Goal: Task Accomplishment & Management: Complete application form

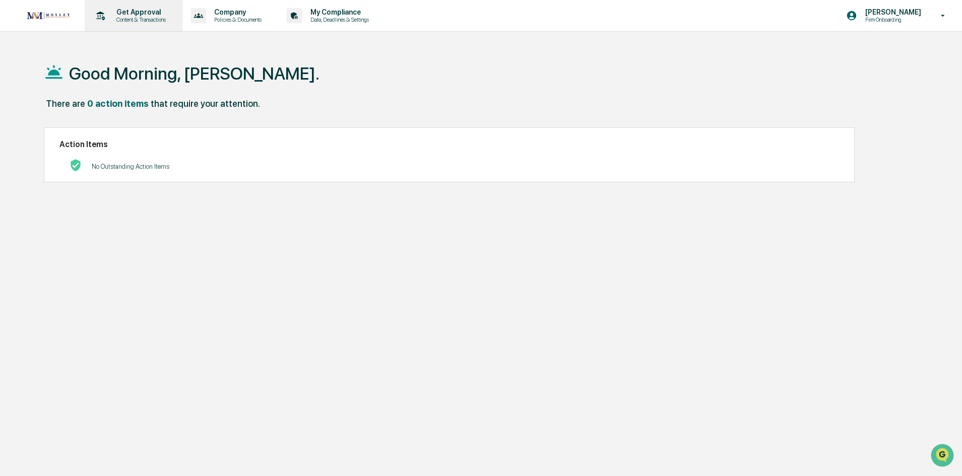
click at [152, 12] on p "Get Approval" at bounding box center [139, 12] width 62 height 8
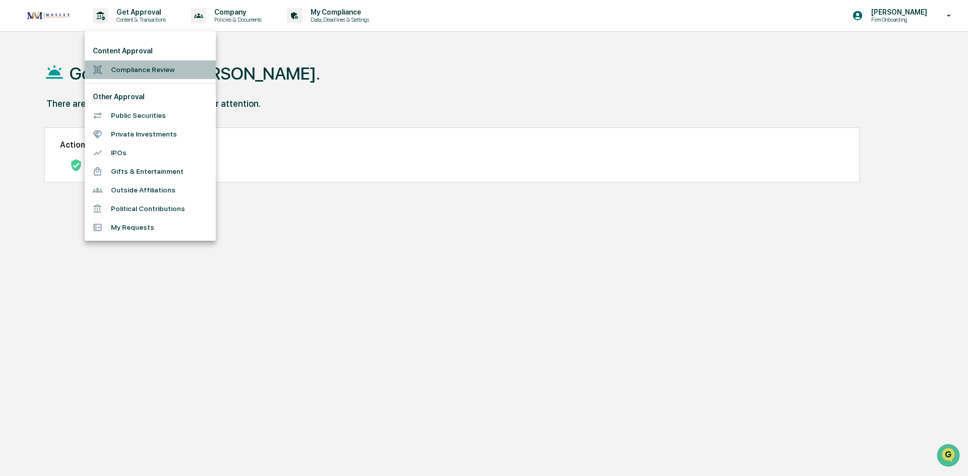
click at [155, 71] on li "Compliance Review" at bounding box center [150, 69] width 131 height 19
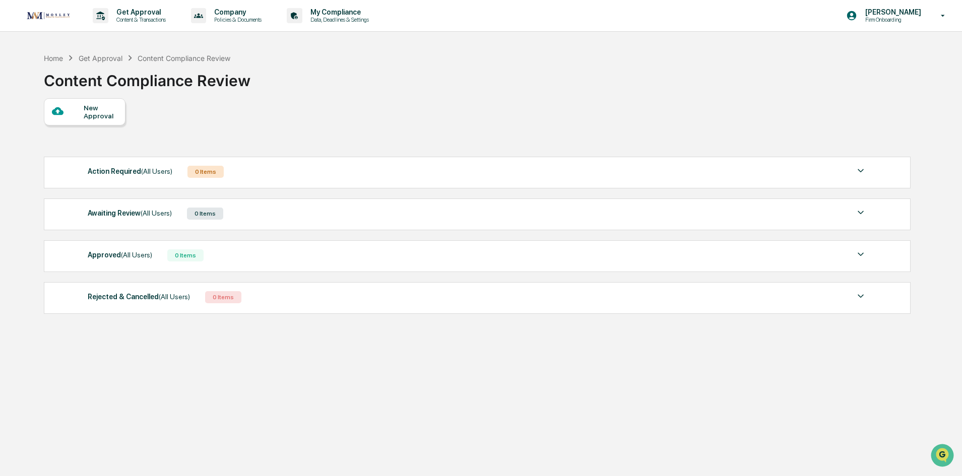
click at [94, 111] on div "New Approval" at bounding box center [101, 112] width 34 height 16
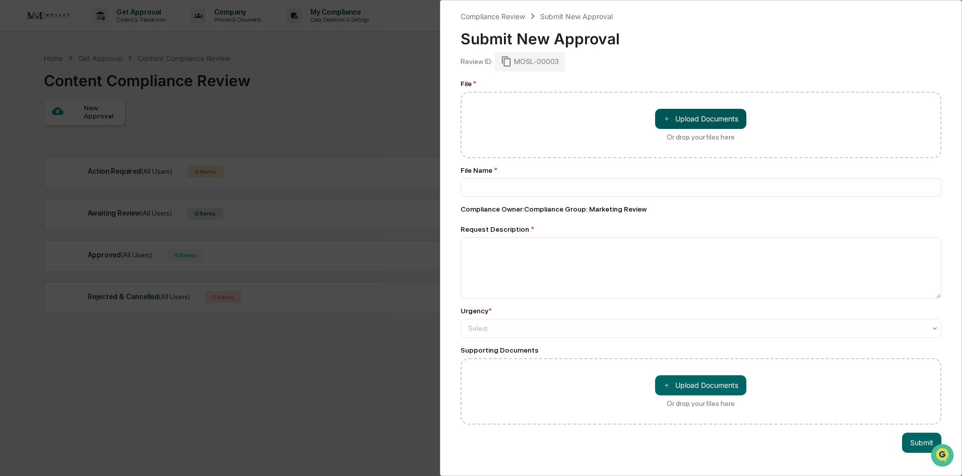
click at [675, 116] on button "＋ Upload Documents" at bounding box center [700, 119] width 91 height 20
type input "**********"
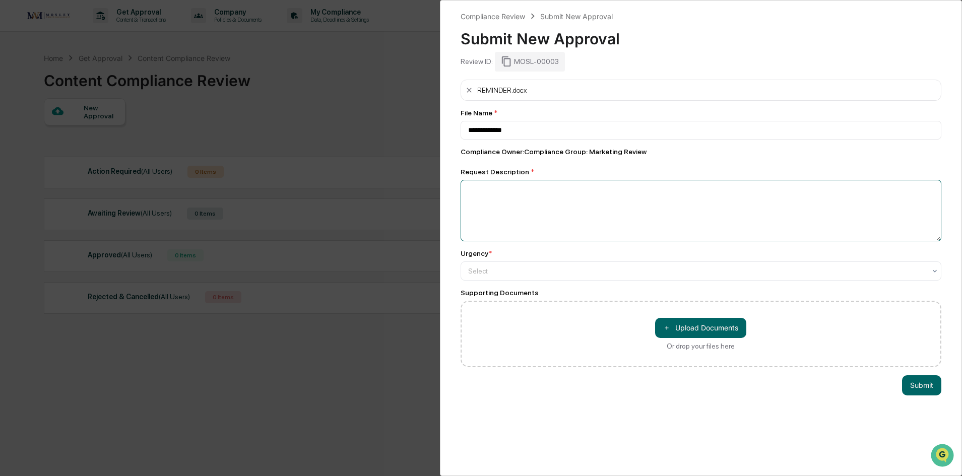
click at [515, 188] on textarea at bounding box center [701, 210] width 481 height 61
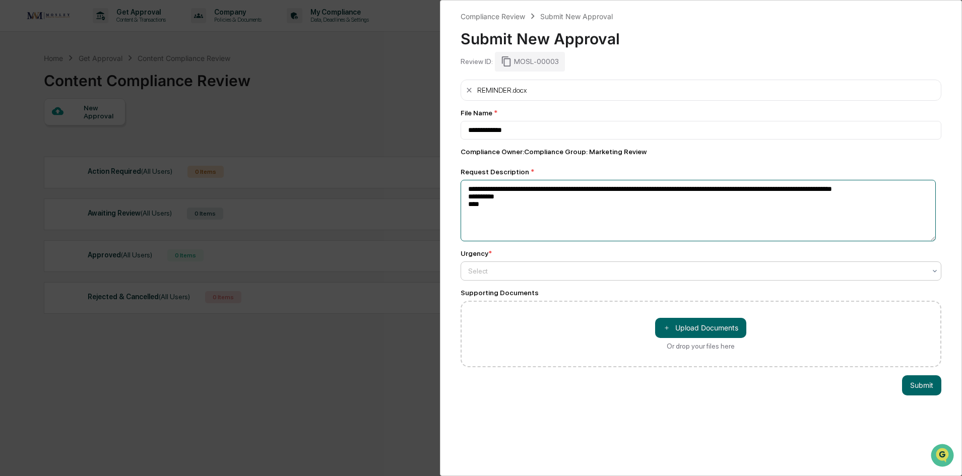
type textarea "**********"
click at [538, 270] on div at bounding box center [697, 271] width 458 height 10
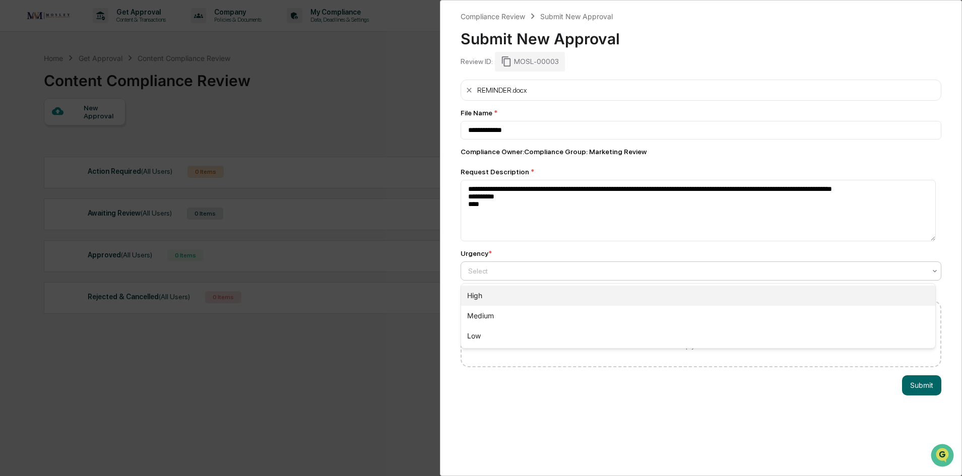
click at [537, 294] on div "High" at bounding box center [698, 296] width 475 height 20
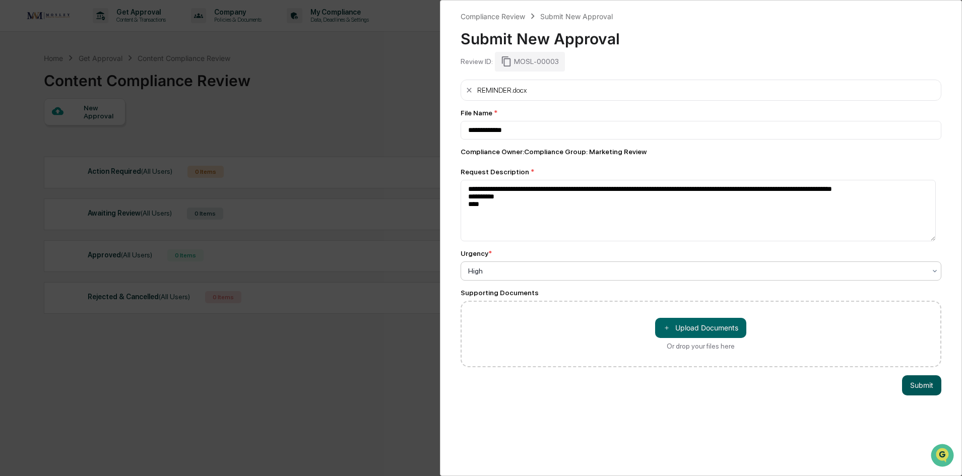
click at [918, 385] on button "Submit" at bounding box center [921, 385] width 39 height 20
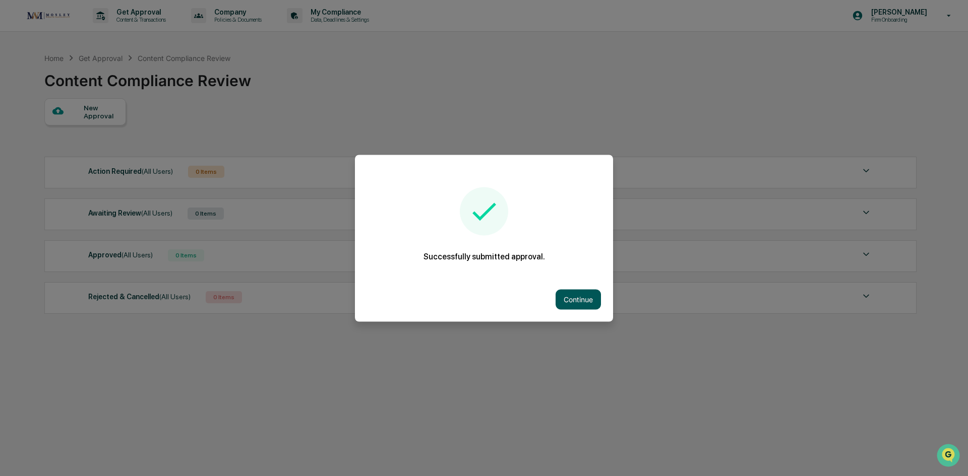
click at [576, 305] on button "Continue" at bounding box center [577, 299] width 45 height 20
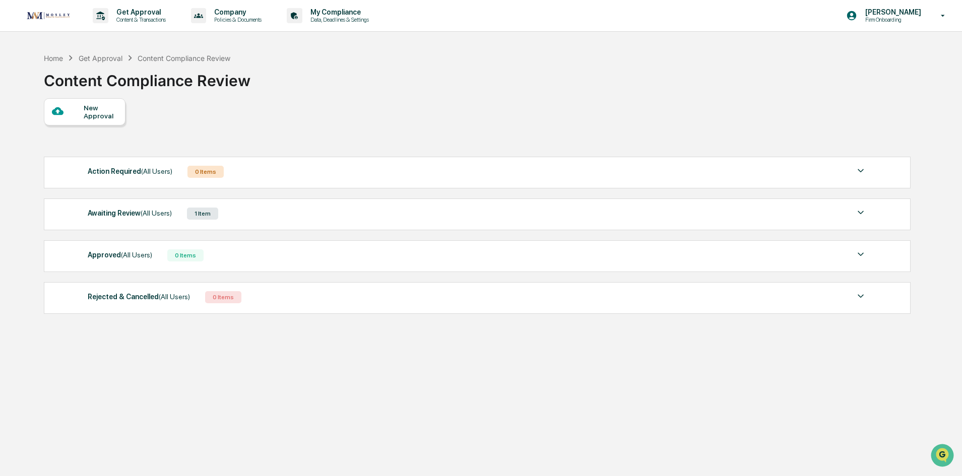
click at [855, 213] on img at bounding box center [861, 213] width 12 height 12
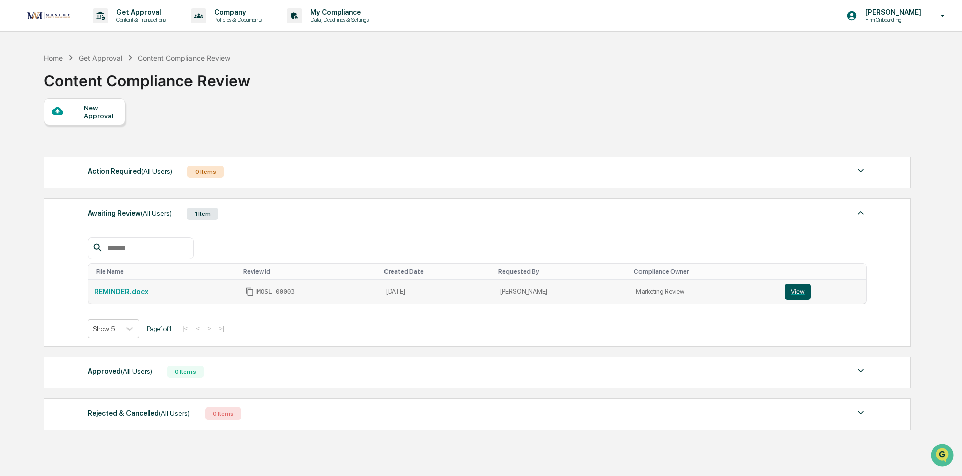
click at [791, 291] on button "View" at bounding box center [798, 292] width 26 height 16
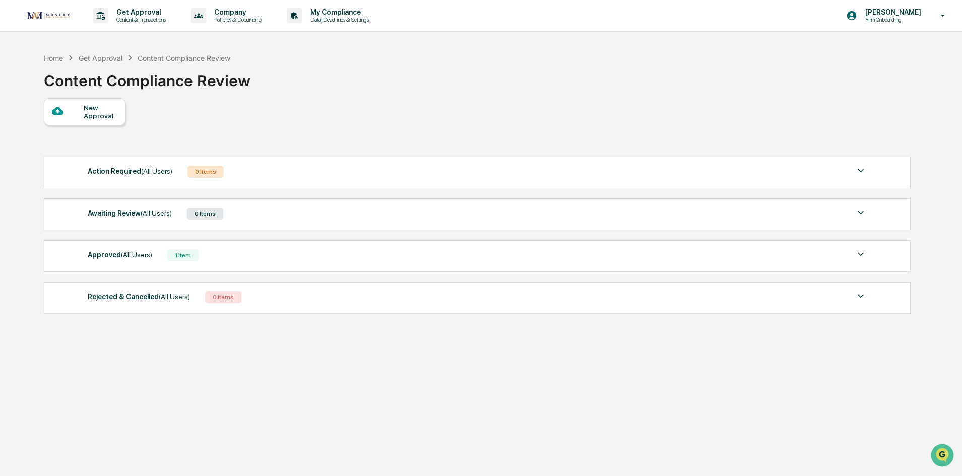
click at [144, 257] on span "(All Users)" at bounding box center [136, 255] width 31 height 8
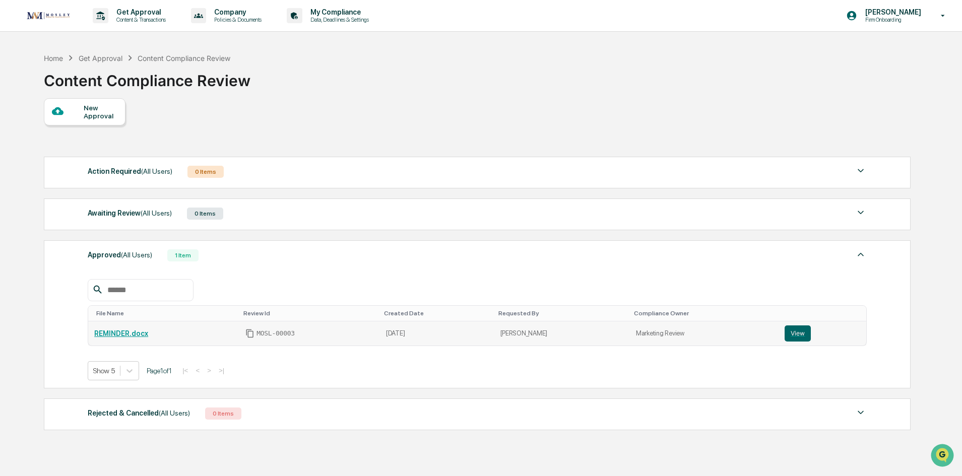
click at [140, 332] on link "REMINDER.docx" at bounding box center [121, 334] width 54 height 8
